Goal: Navigation & Orientation: Find specific page/section

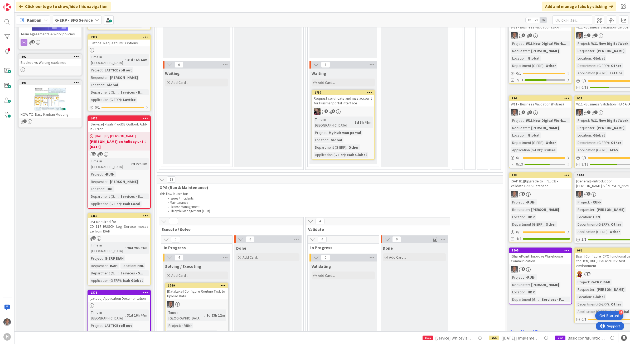
scroll to position [132, 0]
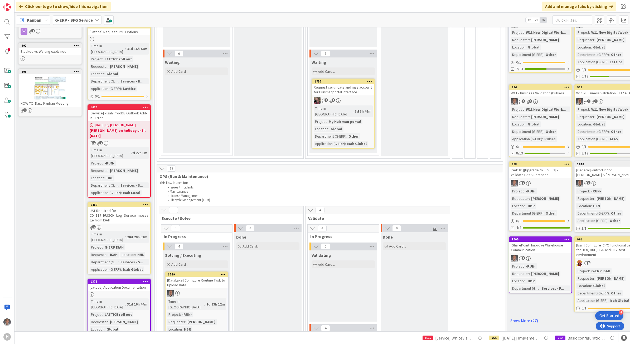
click at [113, 207] on div "UAT Required for CD_117_HUISCH_Log_Service_message from ISAH" at bounding box center [119, 215] width 62 height 16
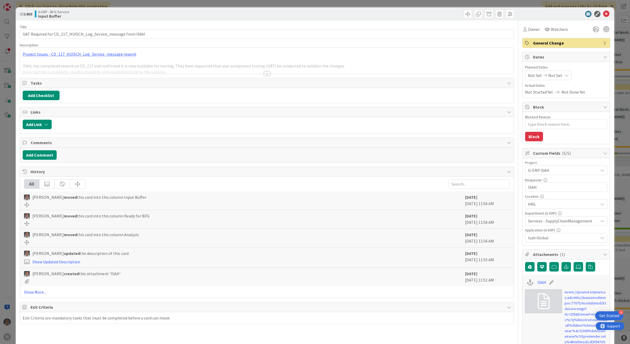
click at [267, 74] on div at bounding box center [267, 73] width 6 height 4
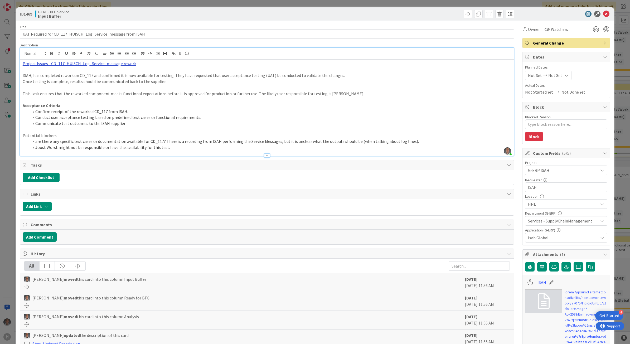
click at [96, 65] on link "Project Issues - CD_117_HUISCH_Log_Service_message rework" at bounding box center [80, 63] width 114 height 5
click at [76, 71] on link "https://isahbv.sharepoint.com/sites/customerportals/97767/ProjectIssues/DispFor…" at bounding box center [73, 73] width 53 height 7
click at [303, 125] on li "Communicate test outcomes to the ISAH supplier" at bounding box center [270, 123] width 482 height 6
click at [603, 14] on icon at bounding box center [606, 14] width 6 height 6
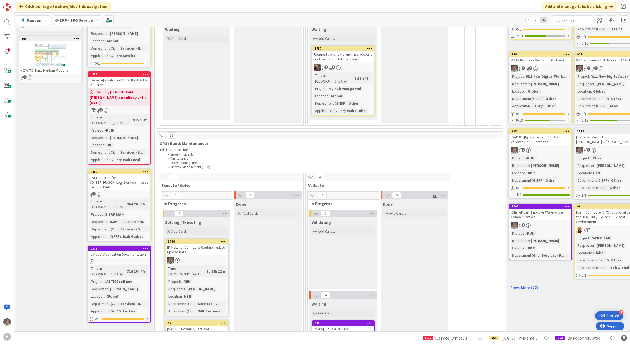
drag, startPoint x: 77, startPoint y: 20, endPoint x: 80, endPoint y: 22, distance: 3.6
click at [77, 20] on b "G-ERP - BFG Service" at bounding box center [74, 19] width 38 height 5
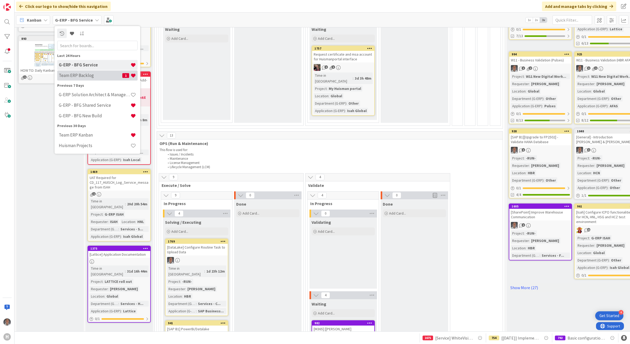
click at [94, 74] on h4 "Team ERP Backlog" at bounding box center [91, 75] width 64 height 5
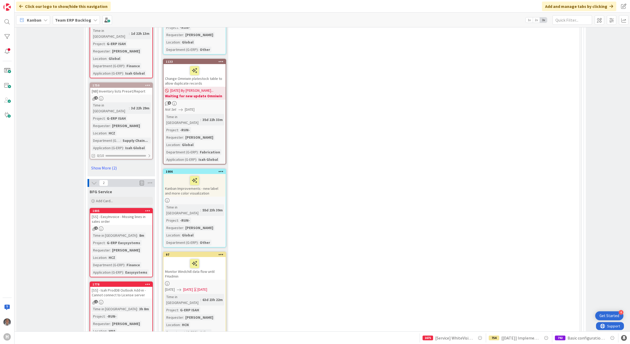
scroll to position [659, 0]
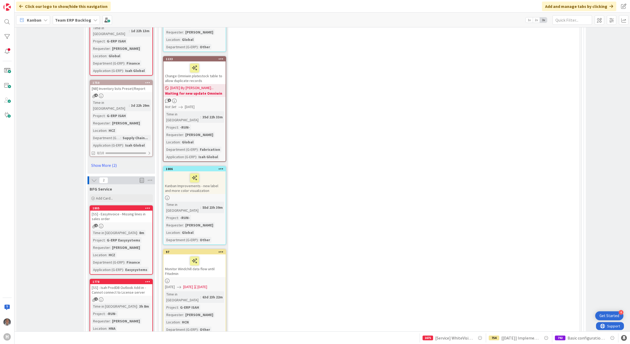
click at [129, 211] on div "[SS] - EasyInvoice - Missing lines in sales order" at bounding box center [121, 217] width 62 height 12
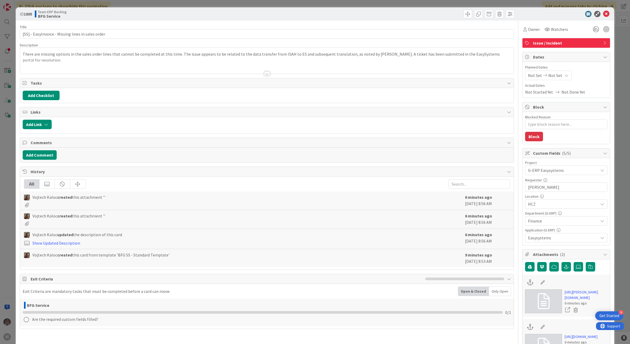
type textarea "x"
click at [603, 14] on icon at bounding box center [606, 14] width 6 height 6
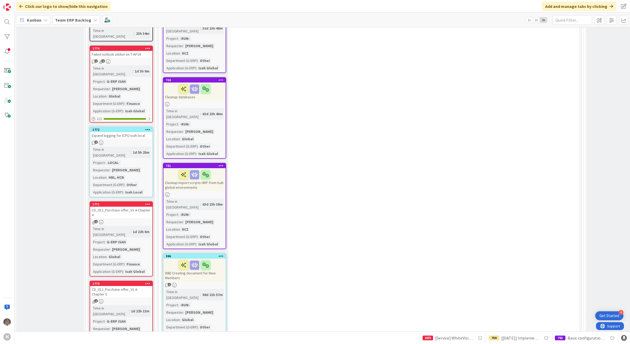
scroll to position [461, 0]
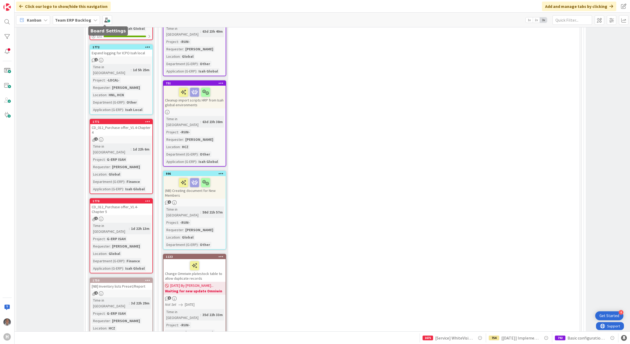
click at [84, 20] on b "Team ERP Backlog" at bounding box center [73, 19] width 36 height 5
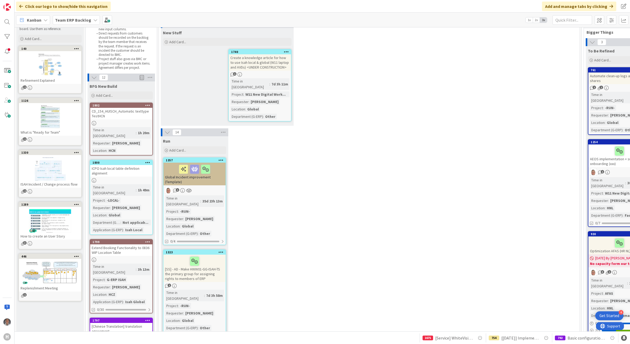
scroll to position [0, 0]
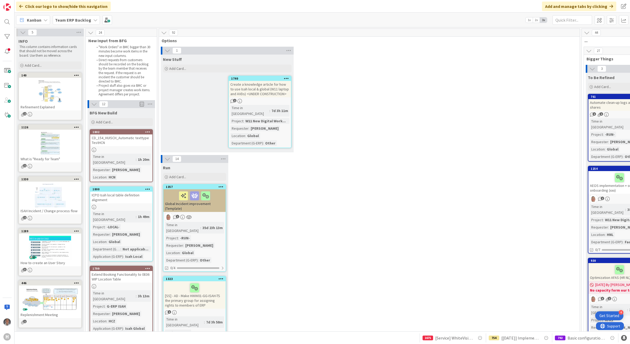
click at [86, 20] on b "Team ERP Backlog" at bounding box center [73, 19] width 36 height 5
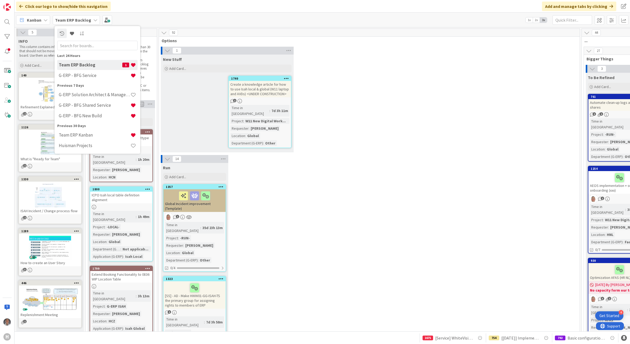
click at [358, 115] on div "1 New Stuff Add Card... 1740 Create a knowledge article for how to use Isah loc…" at bounding box center [369, 101] width 418 height 108
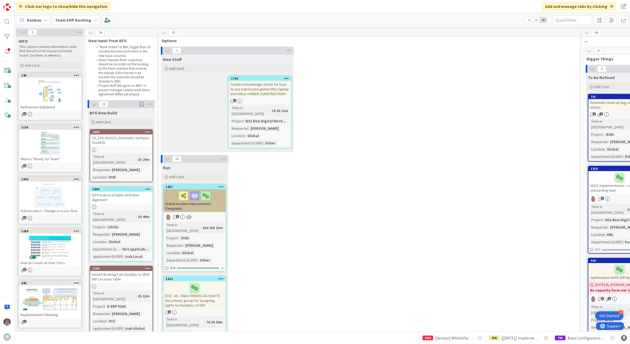
click at [82, 19] on b "Team ERP Backlog" at bounding box center [73, 19] width 36 height 5
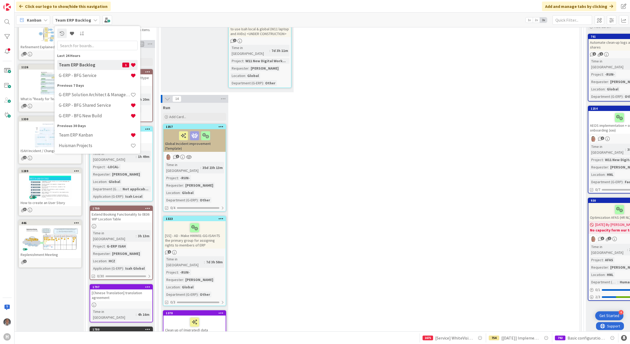
scroll to position [132, 0]
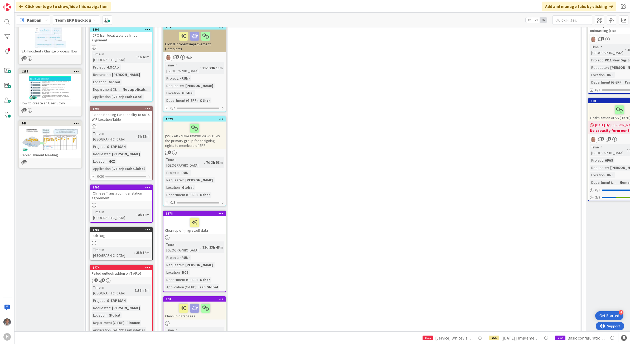
scroll to position [198, 0]
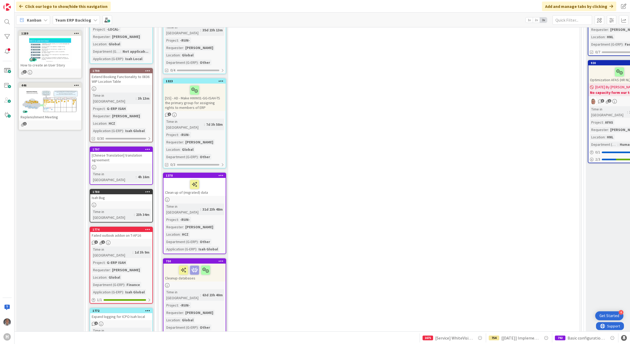
click at [72, 19] on b "Team ERP Backlog" at bounding box center [73, 19] width 36 height 5
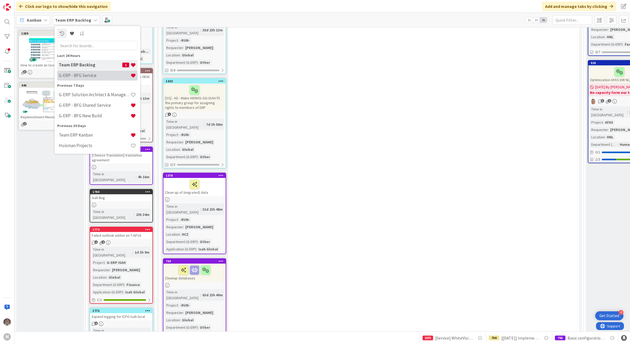
click at [95, 73] on h4 "G-ERP - BFG Service" at bounding box center [95, 75] width 72 height 5
